Goal: Information Seeking & Learning: Learn about a topic

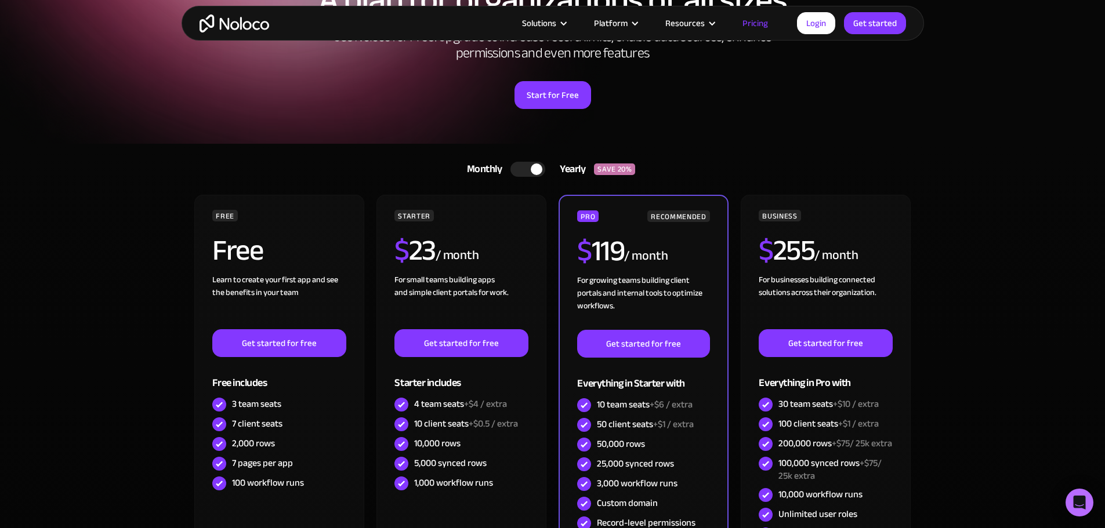
click at [540, 169] on div at bounding box center [537, 170] width 12 height 12
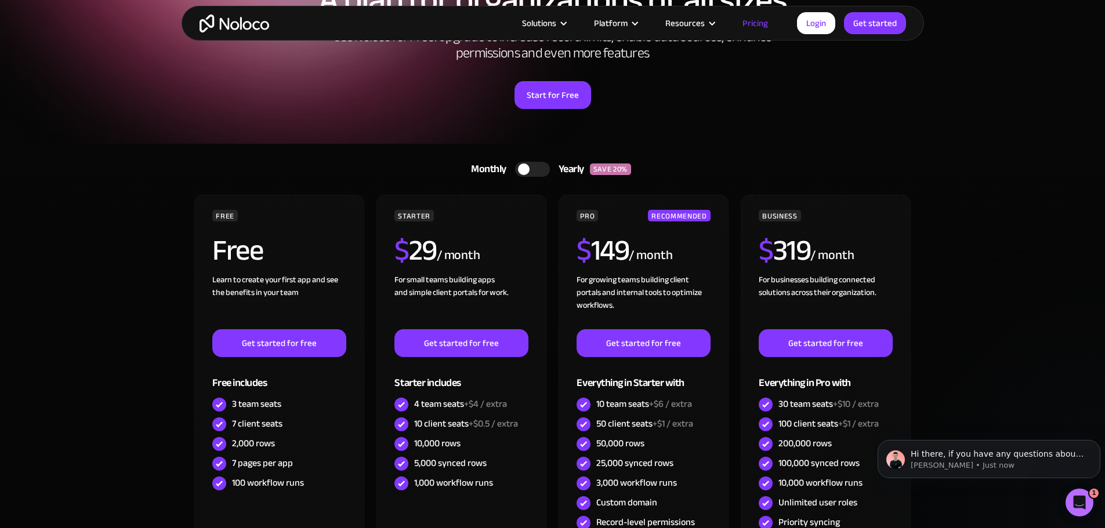
click at [533, 167] on div at bounding box center [532, 169] width 35 height 15
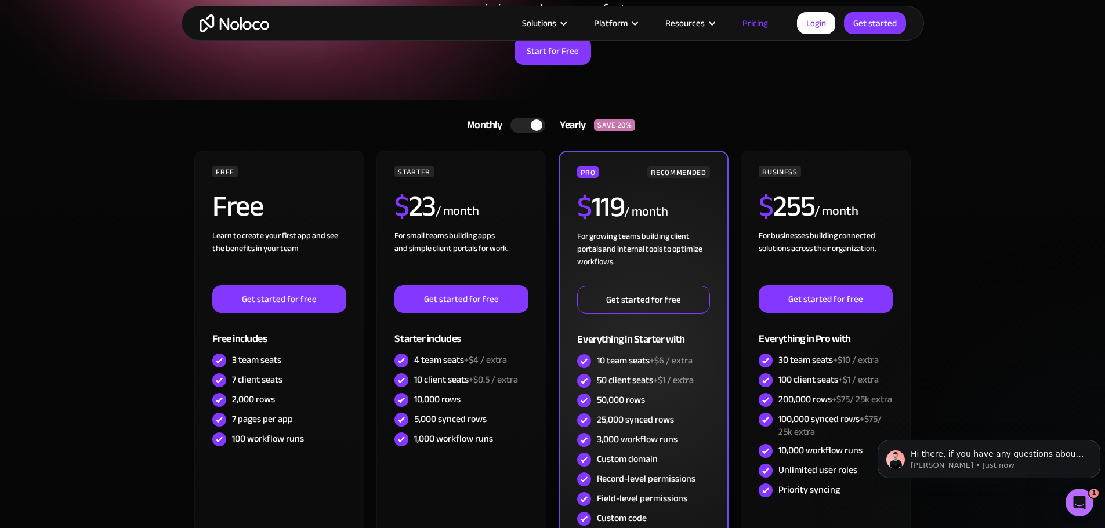
scroll to position [232, 0]
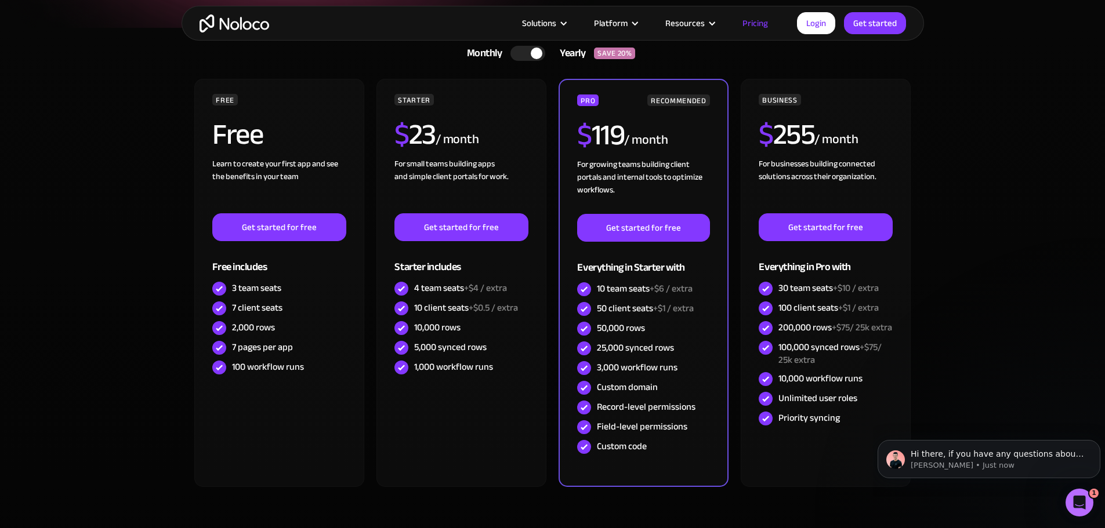
click at [537, 55] on div at bounding box center [537, 54] width 12 height 12
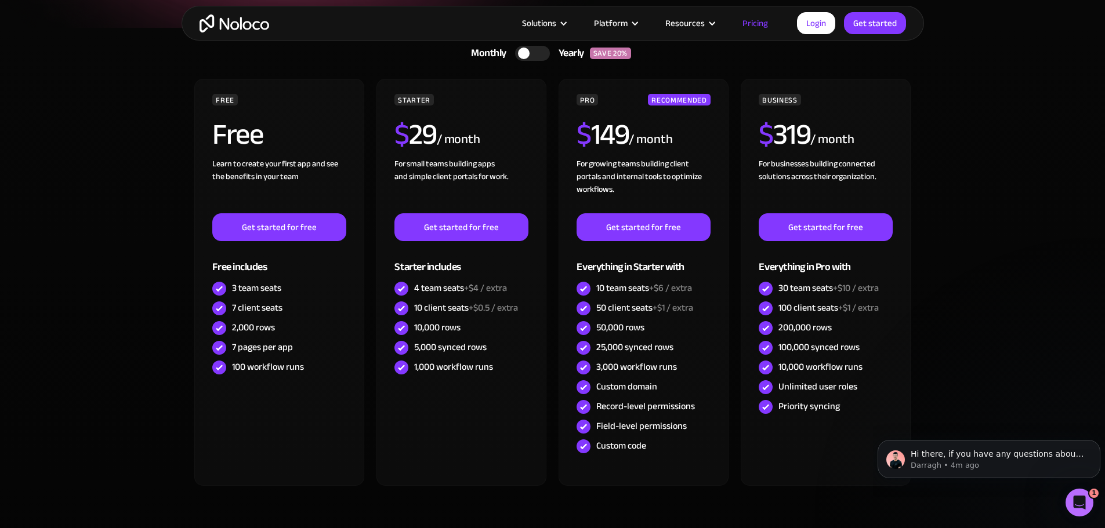
click at [540, 53] on div at bounding box center [532, 53] width 35 height 15
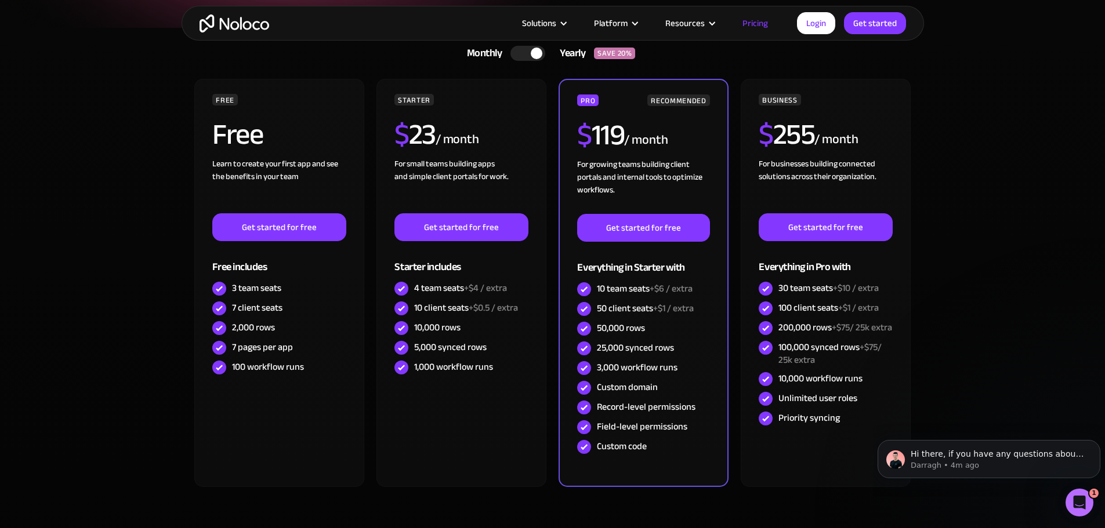
click at [540, 53] on div at bounding box center [537, 54] width 12 height 12
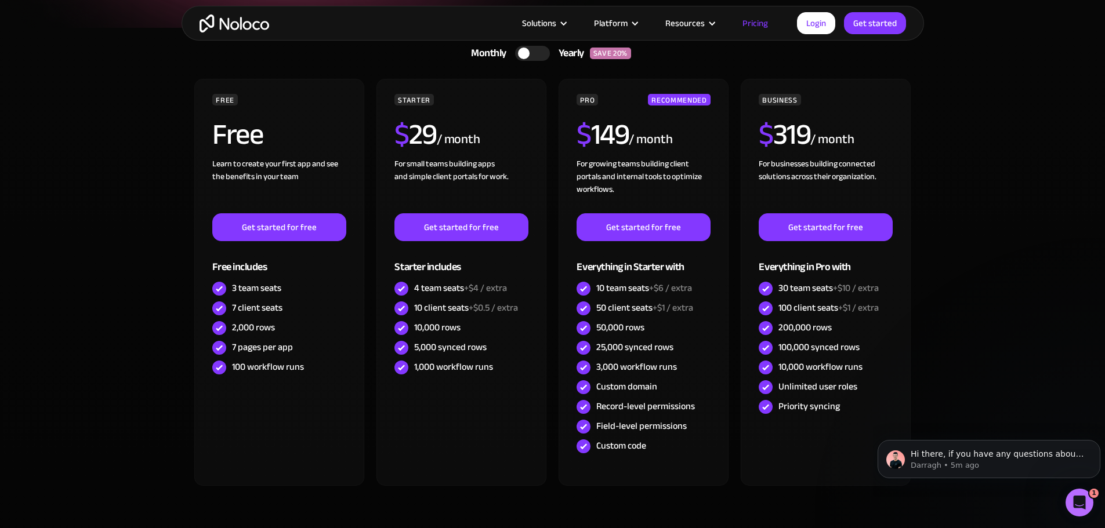
click at [544, 52] on div at bounding box center [532, 53] width 35 height 15
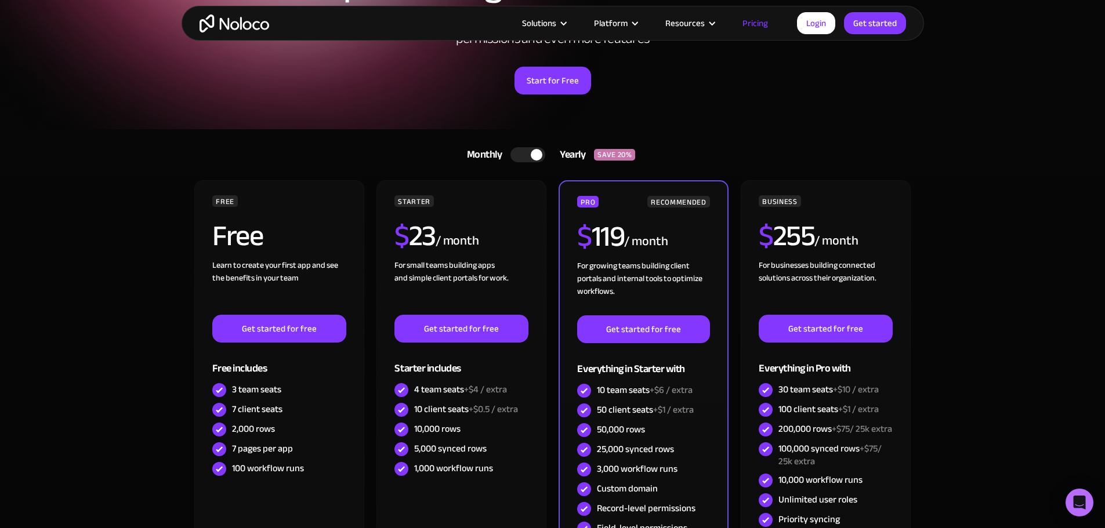
scroll to position [116, 0]
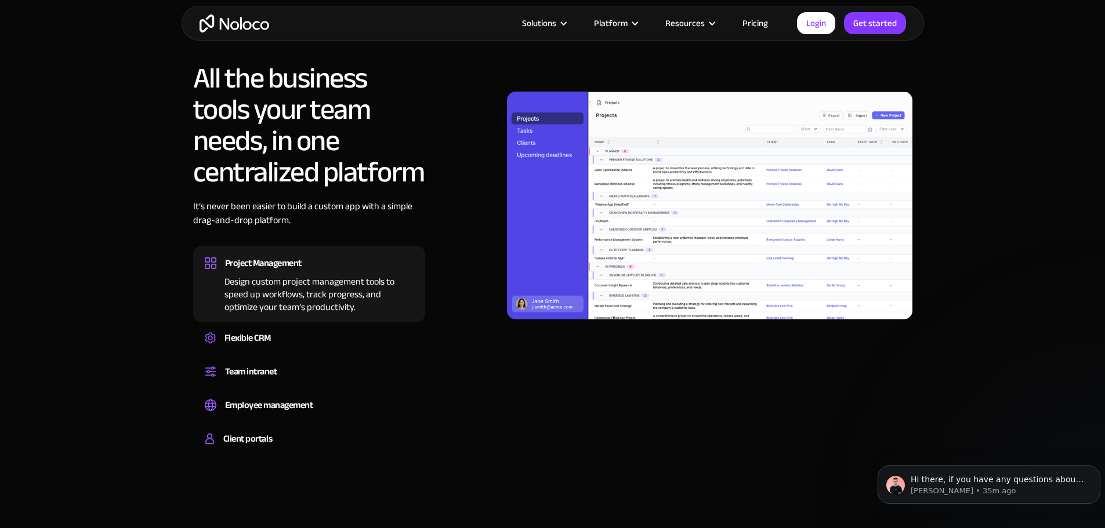
scroll to position [812, 0]
click at [261, 448] on div "Build a secure, fully-branded, and personalized client portal that lets your cu…" at bounding box center [309, 448] width 209 height 3
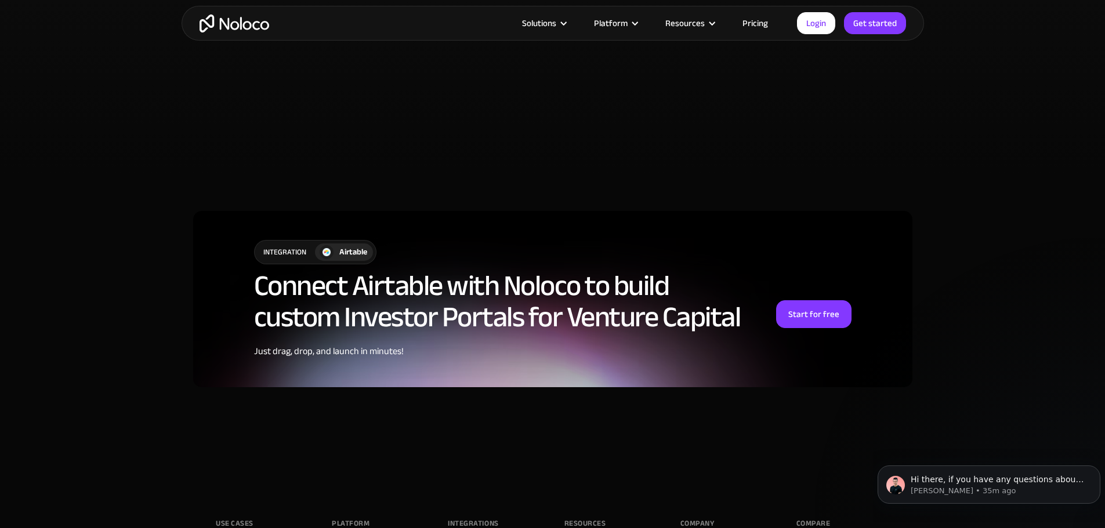
scroll to position [2668, 0]
